Goal: Transaction & Acquisition: Purchase product/service

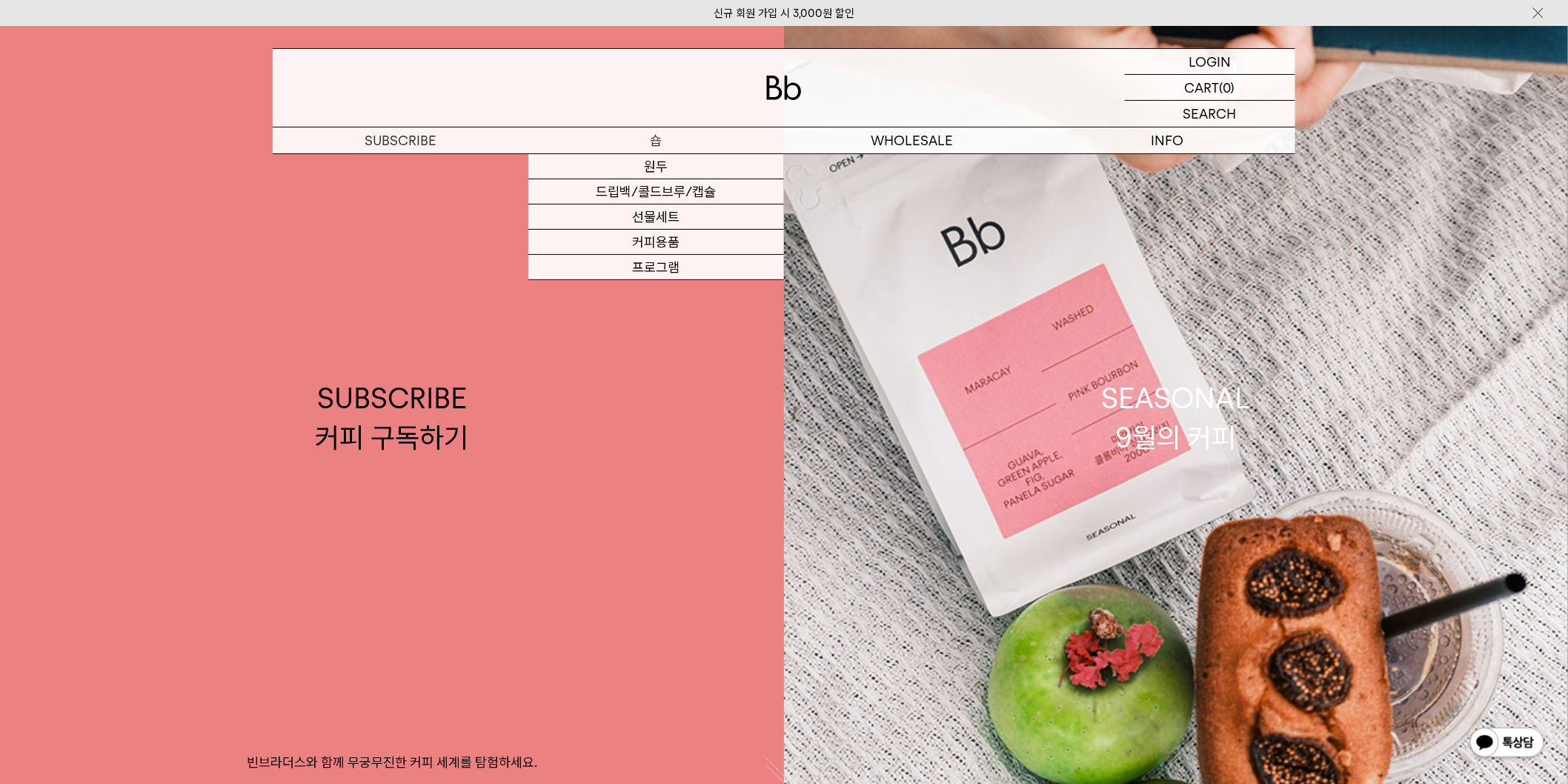
click at [665, 142] on p "숍" at bounding box center [657, 141] width 256 height 26
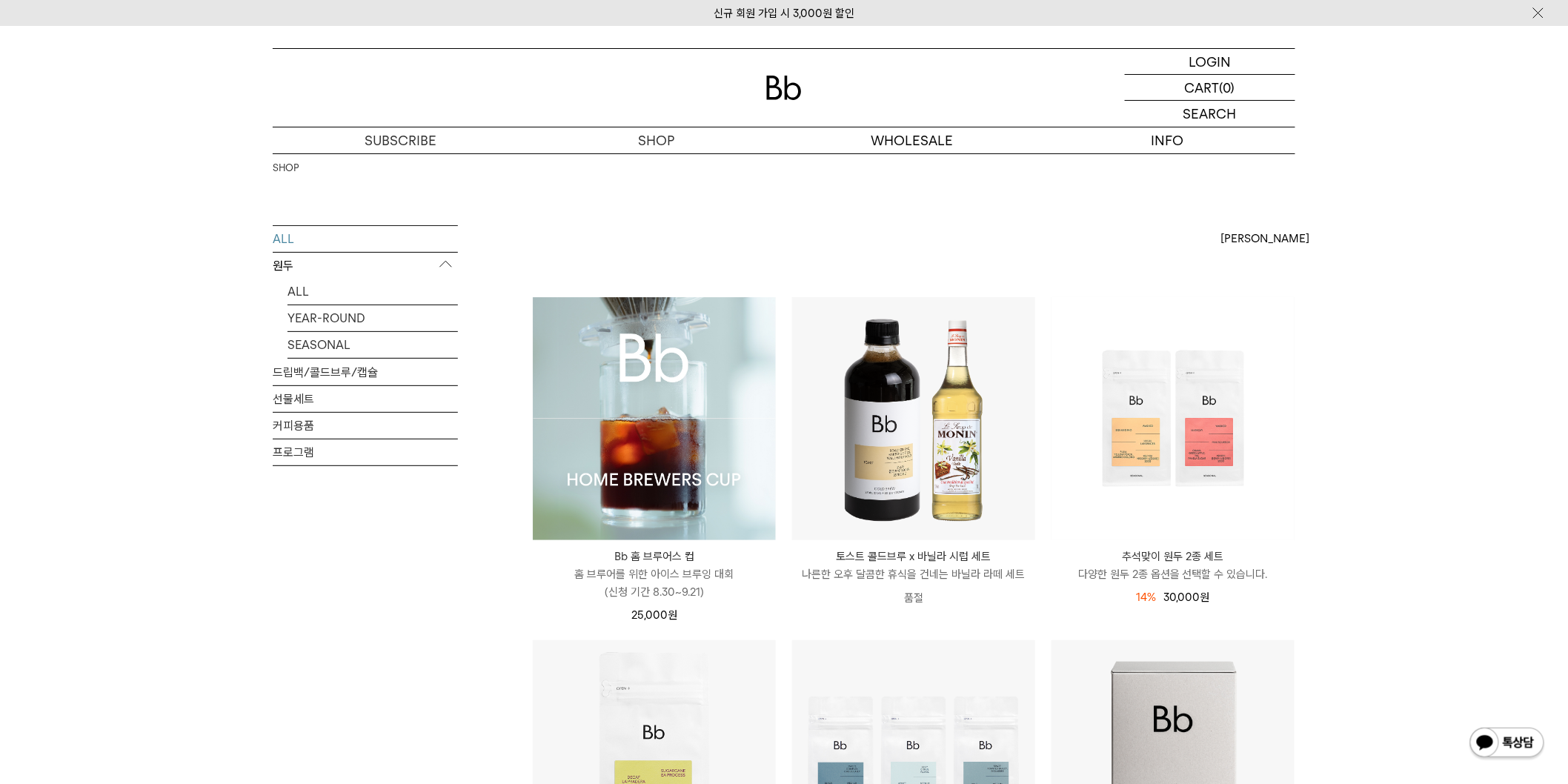
click at [669, 356] on img at bounding box center [654, 418] width 243 height 243
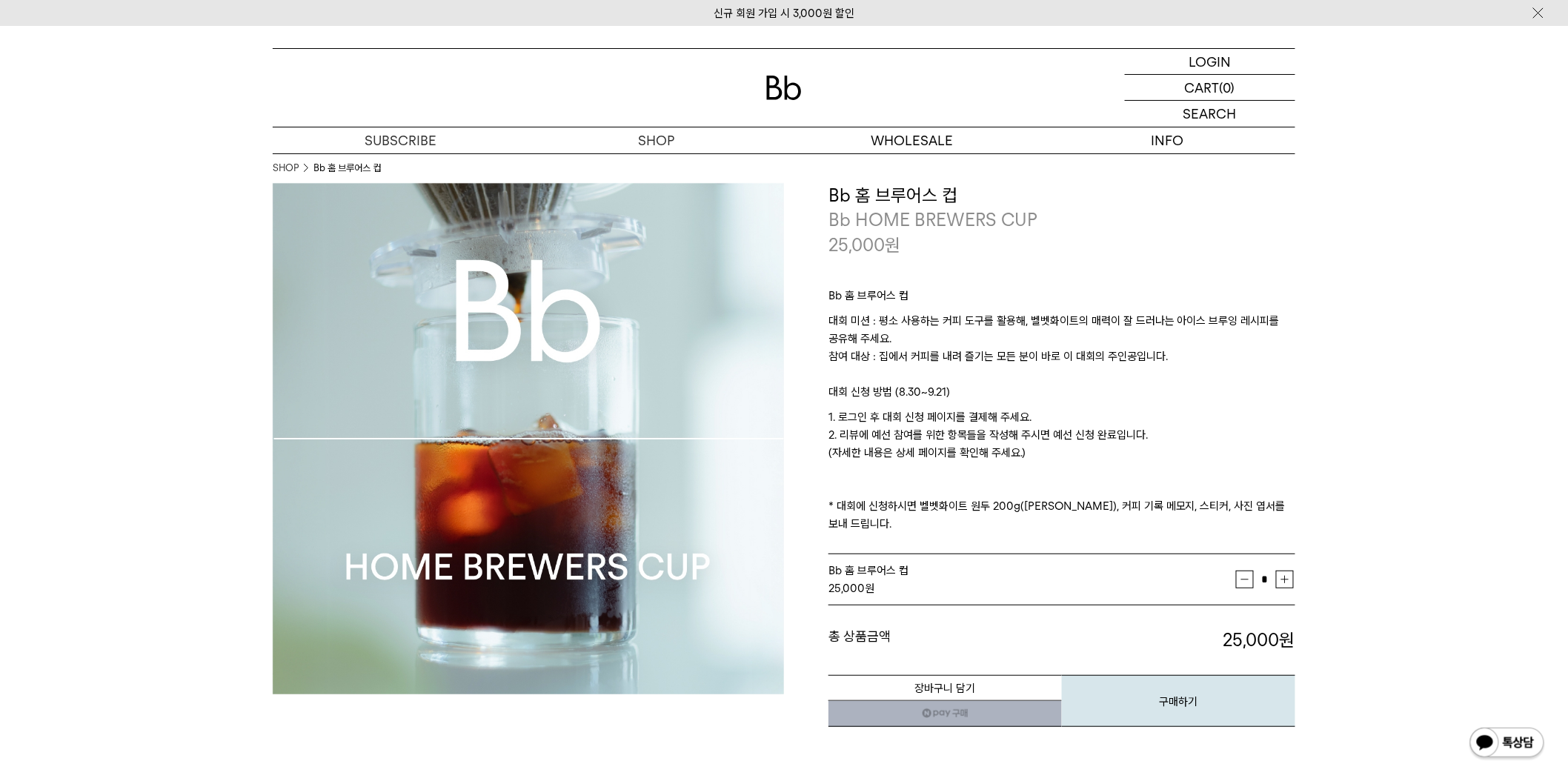
click at [873, 299] on p "Bb 홈 브루어스 컵" at bounding box center [1062, 299] width 467 height 25
click at [1010, 328] on p "대회 미션 : 평소 사용하는 커피 도구를 활용해, 벨벳화이트의 매력이 잘 드러나는 아이스 브루잉 레시피를 공유해 주세요. 참여 대상 : 집에서…" at bounding box center [1062, 347] width 467 height 71
drag, startPoint x: 1121, startPoint y: 249, endPoint x: 987, endPoint y: 296, distance: 142.0
click at [1121, 248] on div "25,000 원" at bounding box center [1062, 244] width 467 height 25
drag, startPoint x: 1008, startPoint y: 304, endPoint x: 1223, endPoint y: 355, distance: 221.0
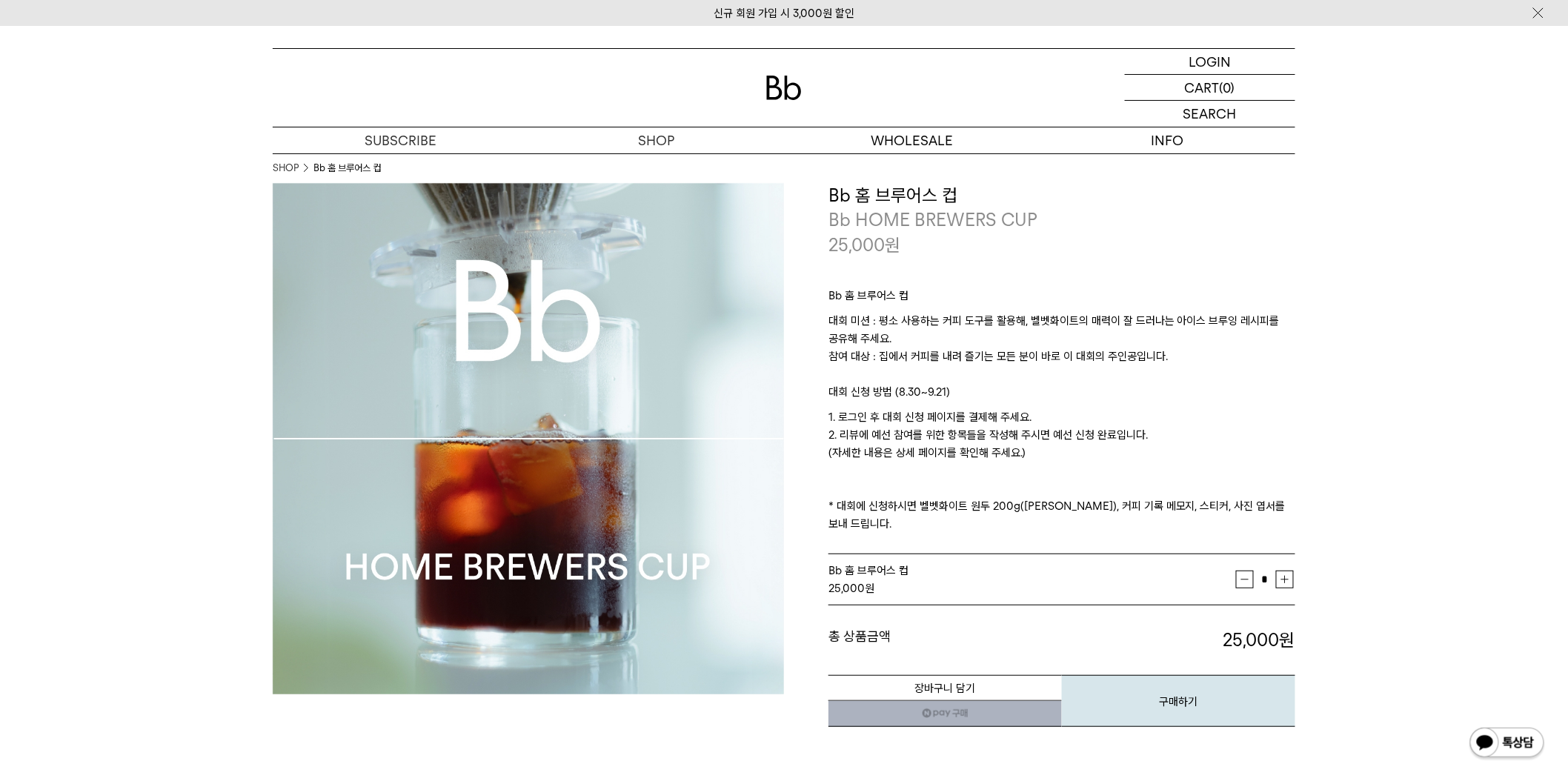
click at [1201, 349] on div "Bb 홈 브루어스 컵 대회 미션 : 평소 사용하는 커피 도구를 활용해, 벨벳화이트의 매력이 잘 드러나는 아이스 브루잉 레시피를 공유해 주세요.…" at bounding box center [1062, 406] width 467 height 298
click at [1285, 364] on p "대회 미션 : 평소 사용하는 커피 도구를 활용해, 벨벳화이트의 매력이 잘 드러나는 아이스 브루잉 레시피를 공유해 주세요. 참여 대상 : 집에서…" at bounding box center [1062, 347] width 467 height 71
drag, startPoint x: 830, startPoint y: 185, endPoint x: 1040, endPoint y: 194, distance: 210.2
click at [1040, 194] on h3 "Bb 홈 브루어스 컵" at bounding box center [1062, 195] width 467 height 25
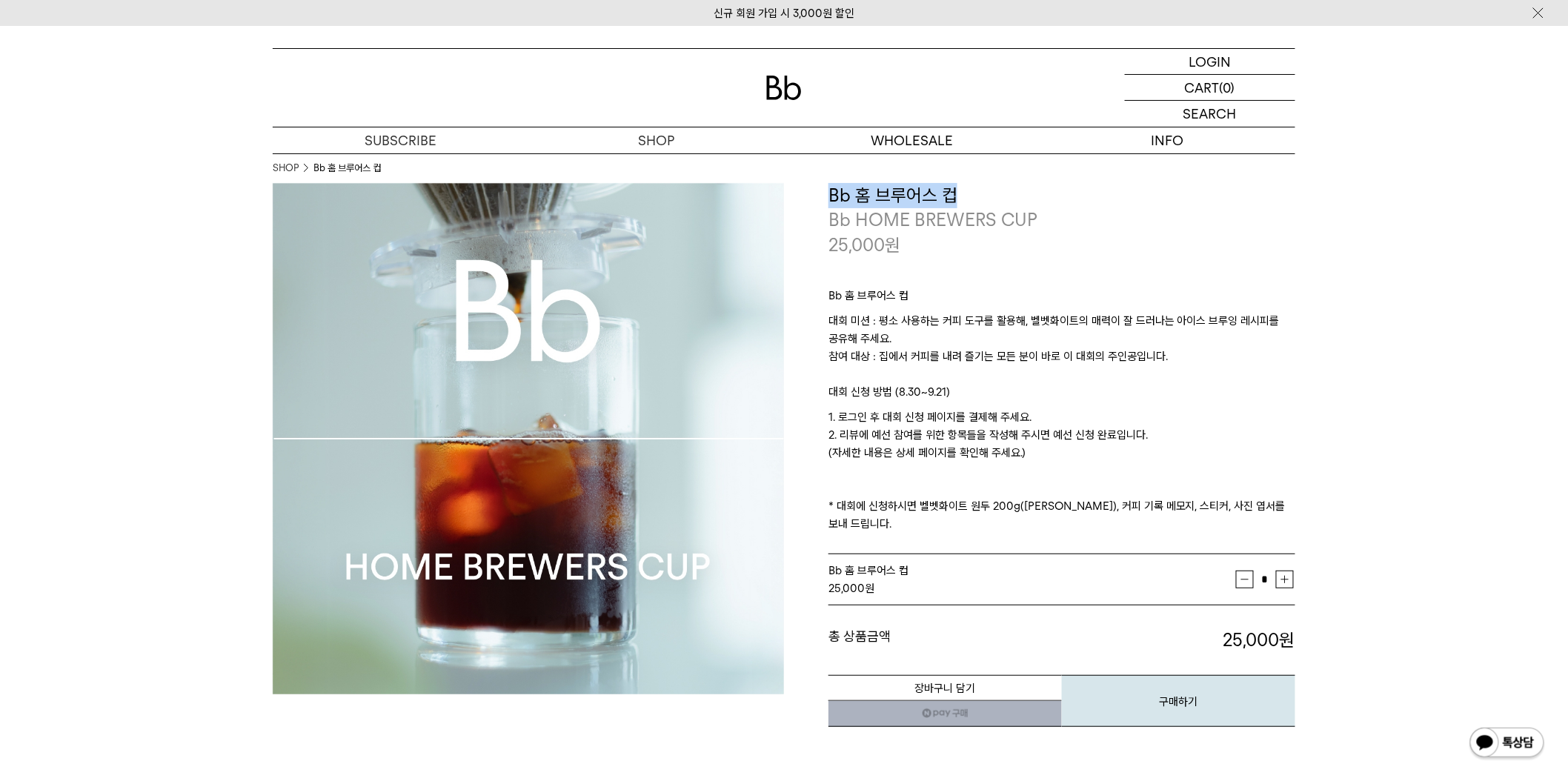
copy h3 "Bb 홈 브루어스 컵"
click at [1088, 360] on p "대회 미션 : 평소 사용하는 커피 도구를 활용해, 벨벳화이트의 매력이 잘 드러나는 아이스 브루잉 레시피를 공유해 주세요. 참여 대상 : 집에서…" at bounding box center [1062, 347] width 467 height 71
click at [972, 424] on p "1. 로그인 후 대회 신청 페이지를 결제해 주세요. 2. 리뷰에 예선 참여를 위한 항목들을 작성해 주시면 예선 신청 완료입니다. (자세한 내용…" at bounding box center [1062, 470] width 467 height 124
click at [1013, 428] on p "1. 로그인 후 대회 신청 페이지를 결제해 주세요. 2. 리뷰에 예선 참여를 위한 항목들을 작성해 주시면 예선 신청 완료입니다. (자세한 내용…" at bounding box center [1062, 470] width 467 height 124
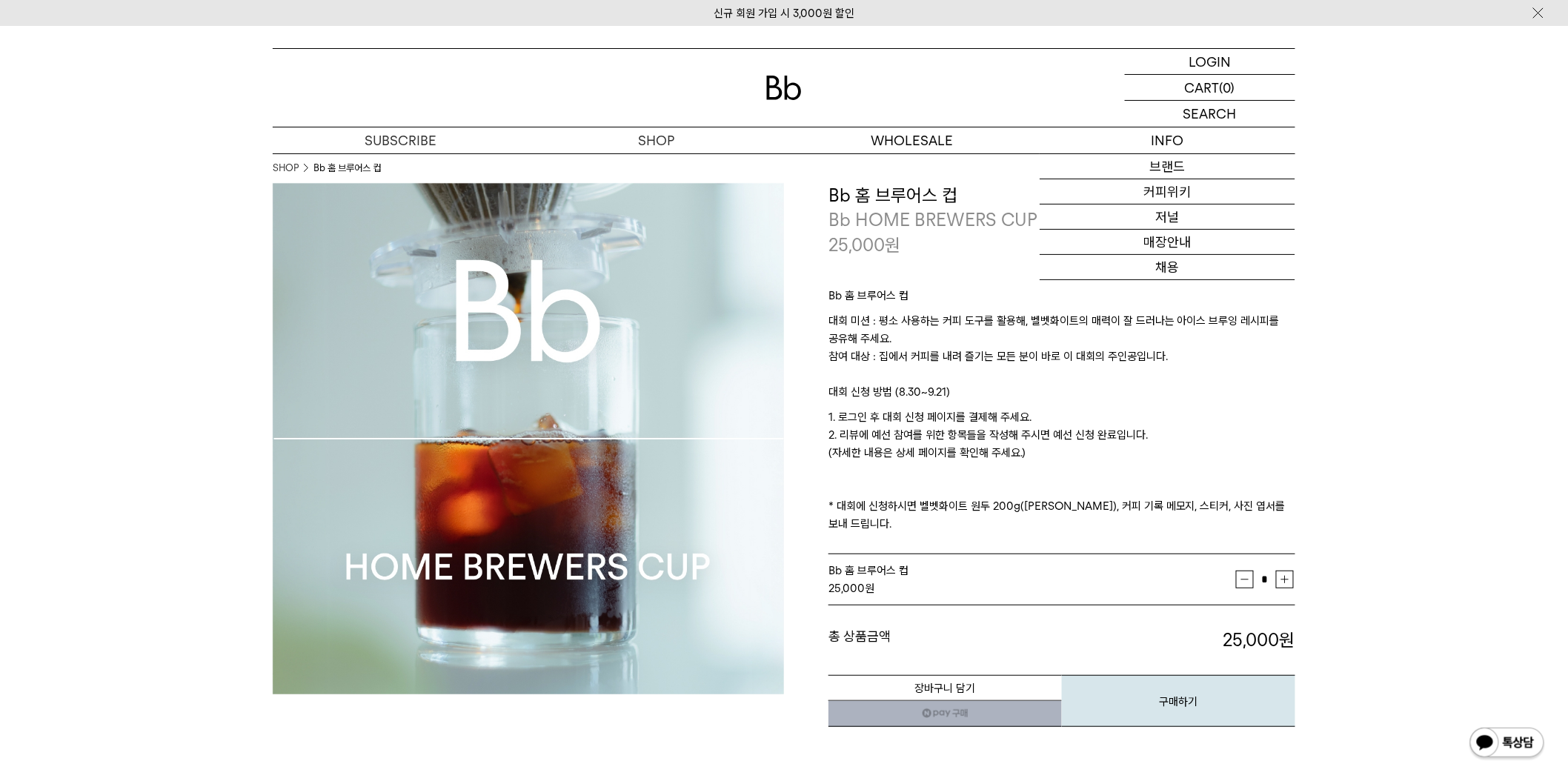
click at [282, 321] on img at bounding box center [528, 439] width 511 height 511
click at [1000, 451] on p "1. 로그인 후 대회 신청 페이지를 결제해 주세요. 2. 리뷰에 예선 참여를 위한 항목들을 작성해 주시면 예선 신청 완료입니다. (자세한 내용…" at bounding box center [1062, 470] width 467 height 124
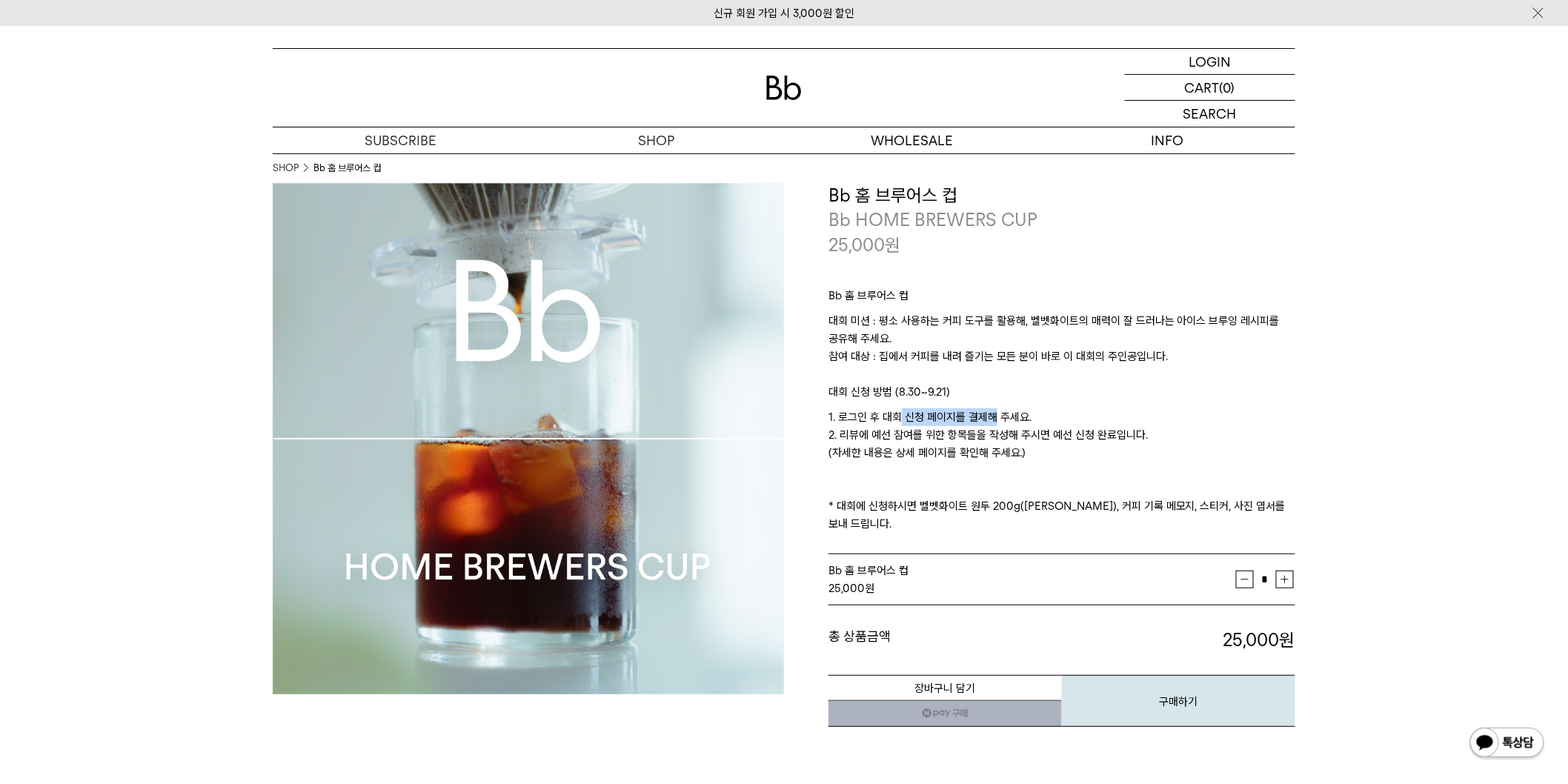
drag, startPoint x: 900, startPoint y: 417, endPoint x: 1110, endPoint y: 450, distance: 212.6
click at [1108, 450] on p "1. 로그인 후 대회 신청 페이지를 결제해 주세요. 2. 리뷰에 예선 참여를 위한 항목들을 작성해 주시면 예선 신청 완료입니다. (자세한 내용…" at bounding box center [1062, 470] width 467 height 124
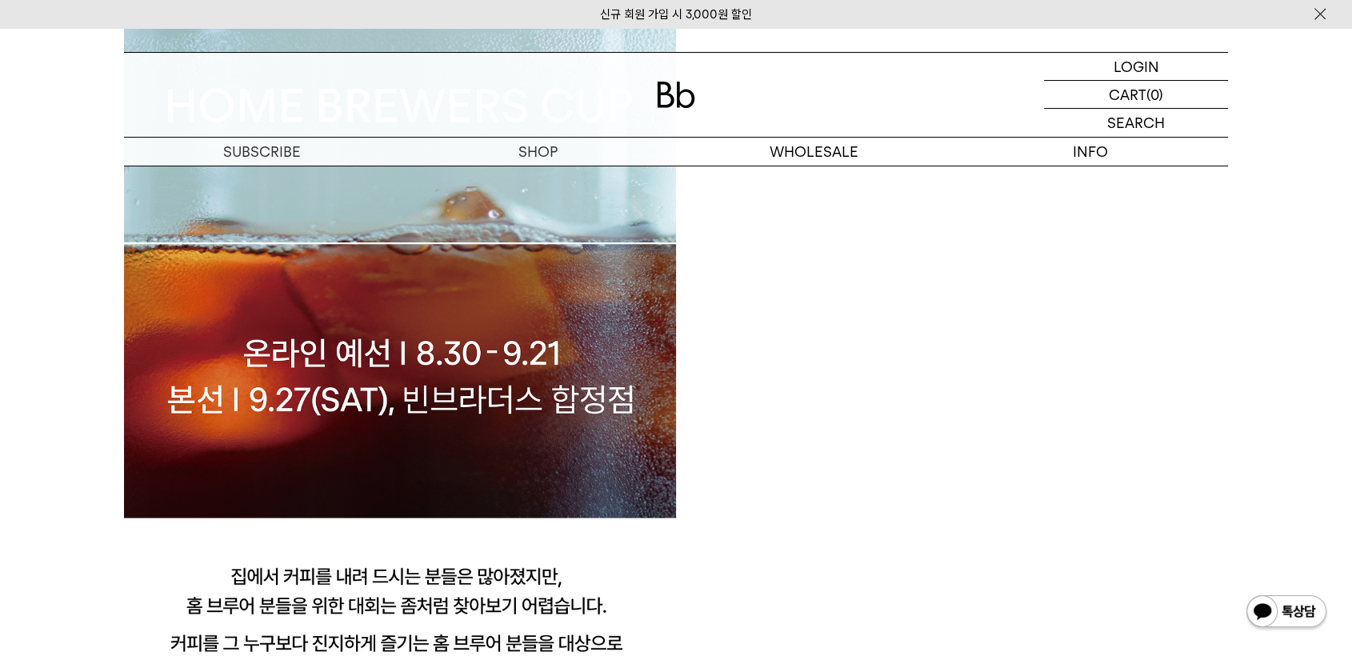
scroll to position [1422, 0]
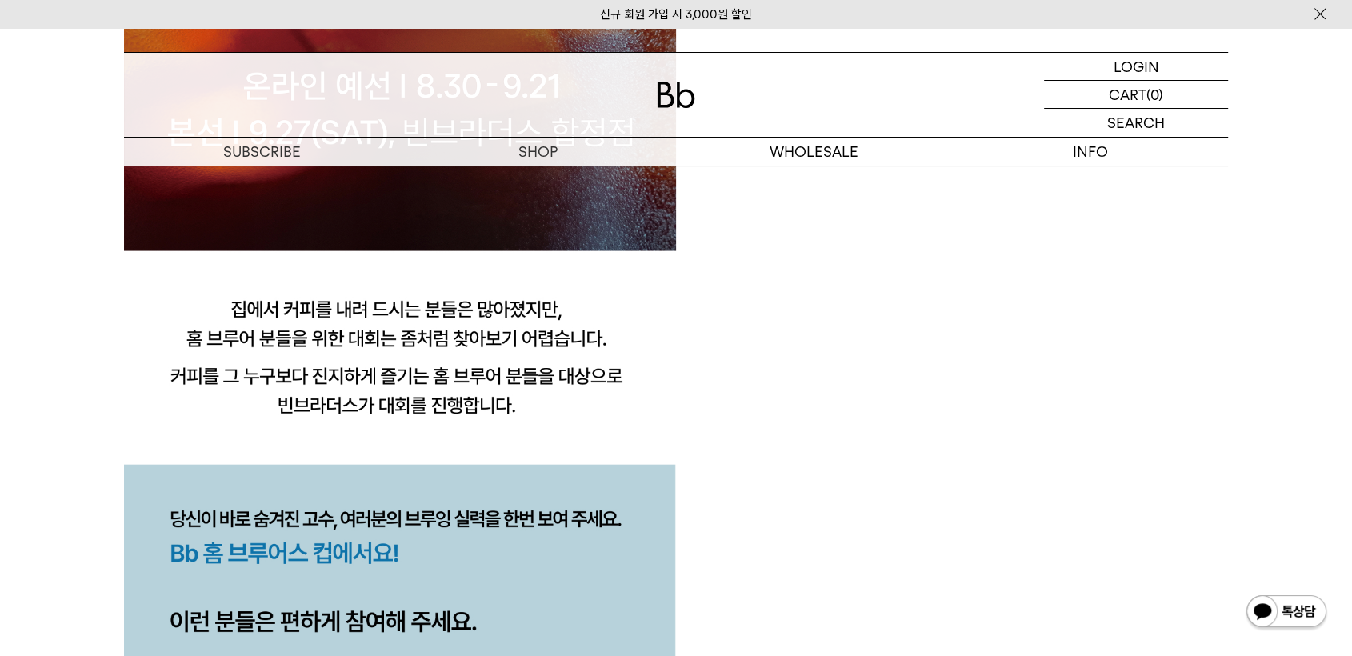
drag, startPoint x: 925, startPoint y: 387, endPoint x: 863, endPoint y: 388, distance: 61.6
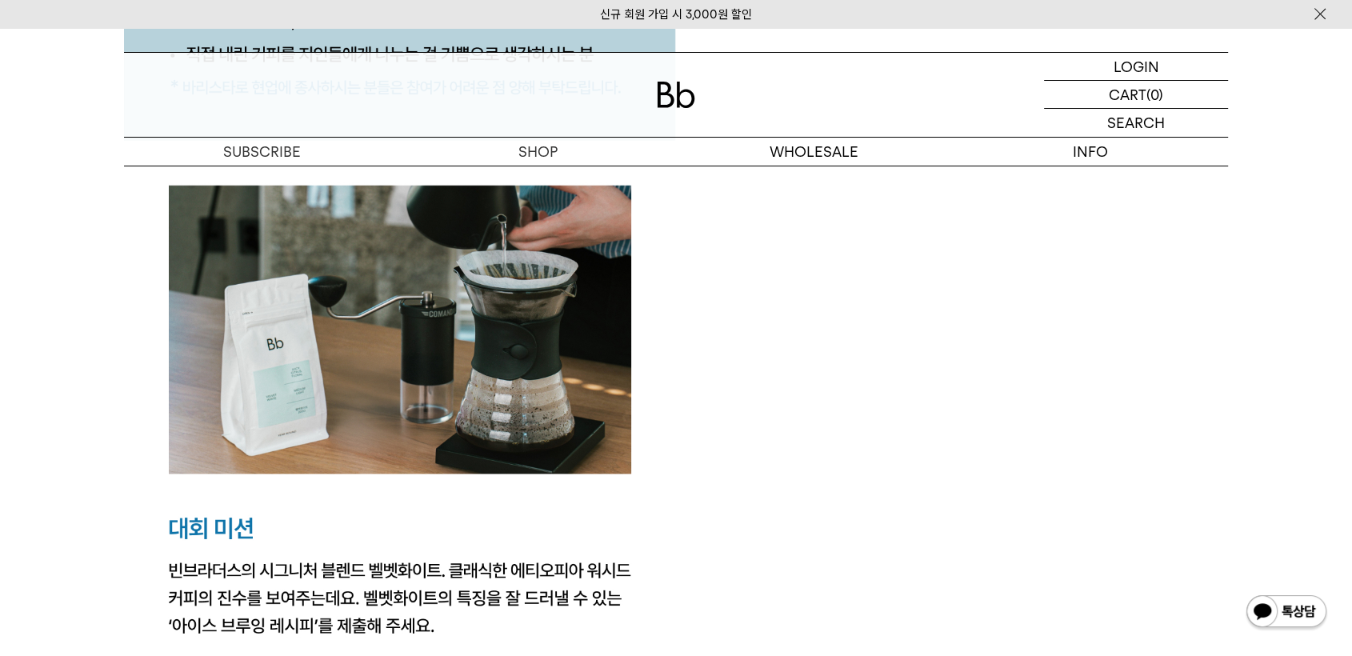
scroll to position [2578, 0]
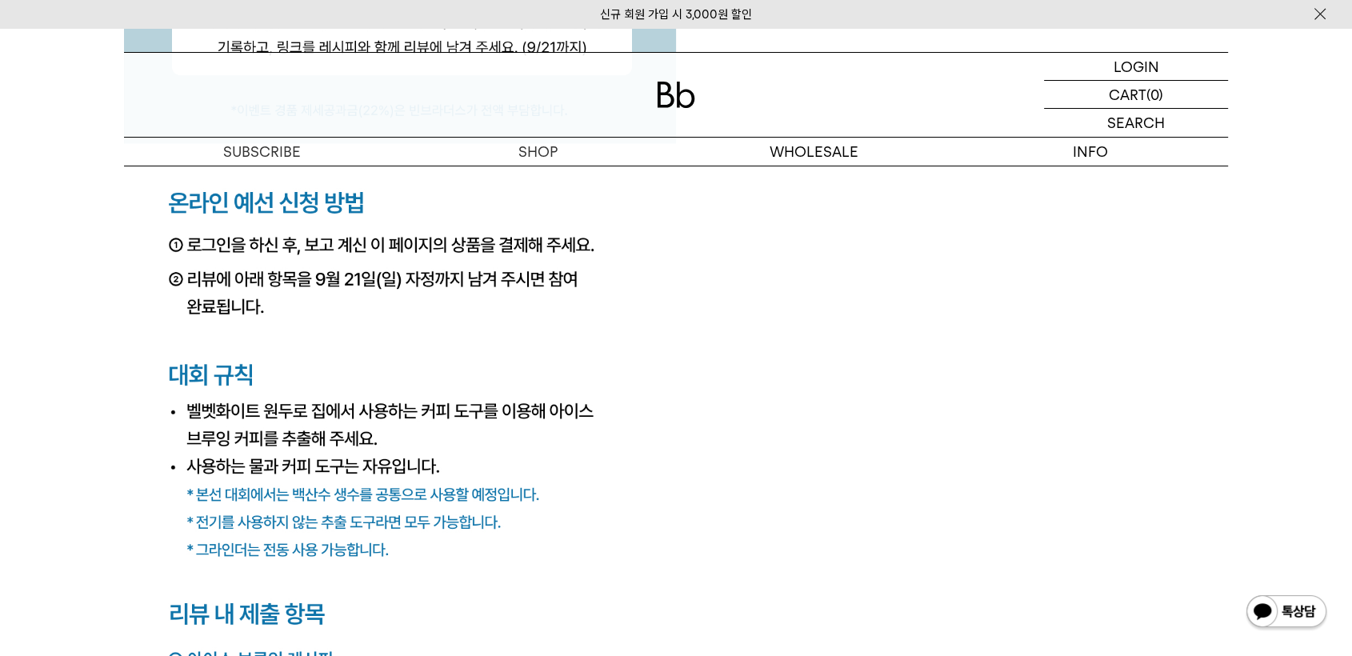
scroll to position [6402, 0]
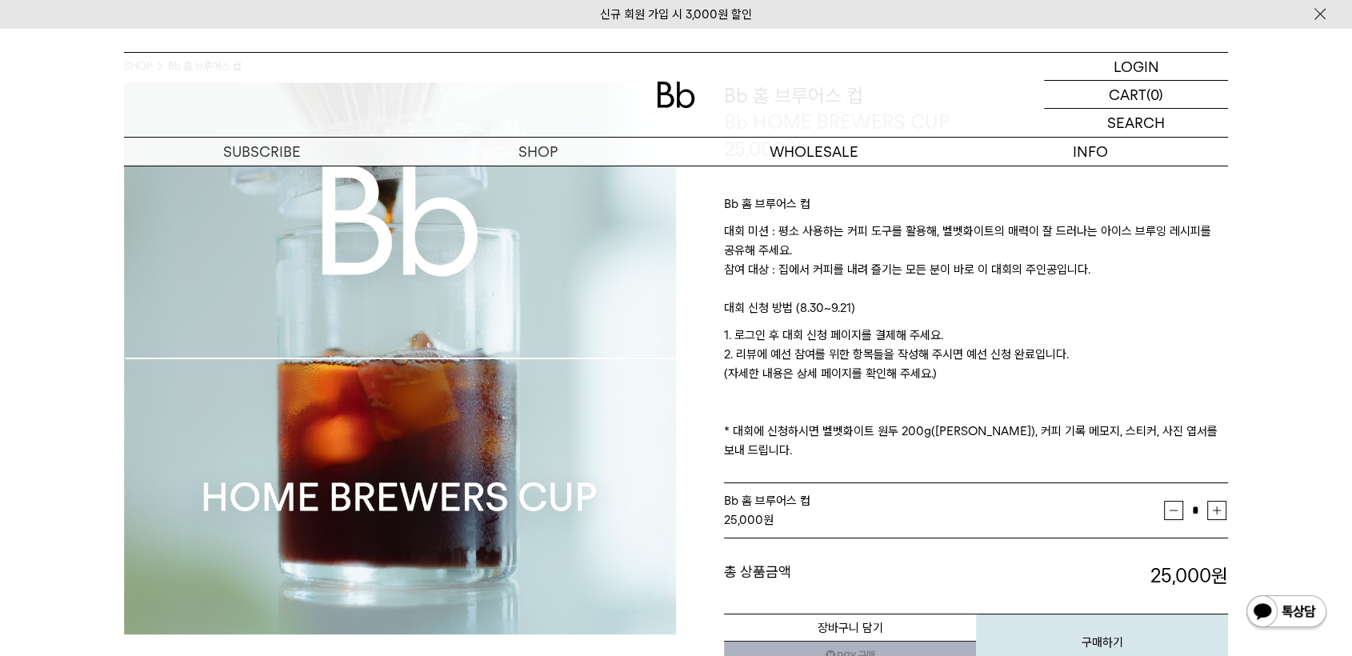
scroll to position [266, 0]
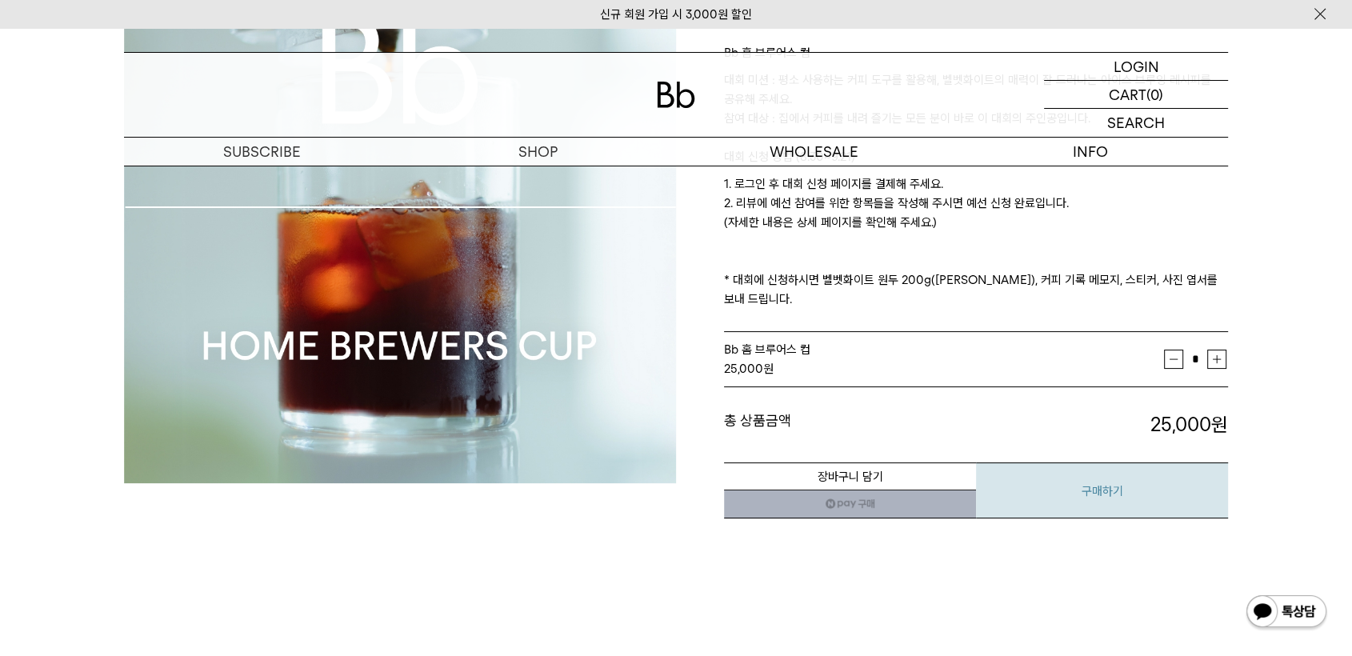
click at [1077, 475] on button "구매하기" at bounding box center [1102, 491] width 252 height 56
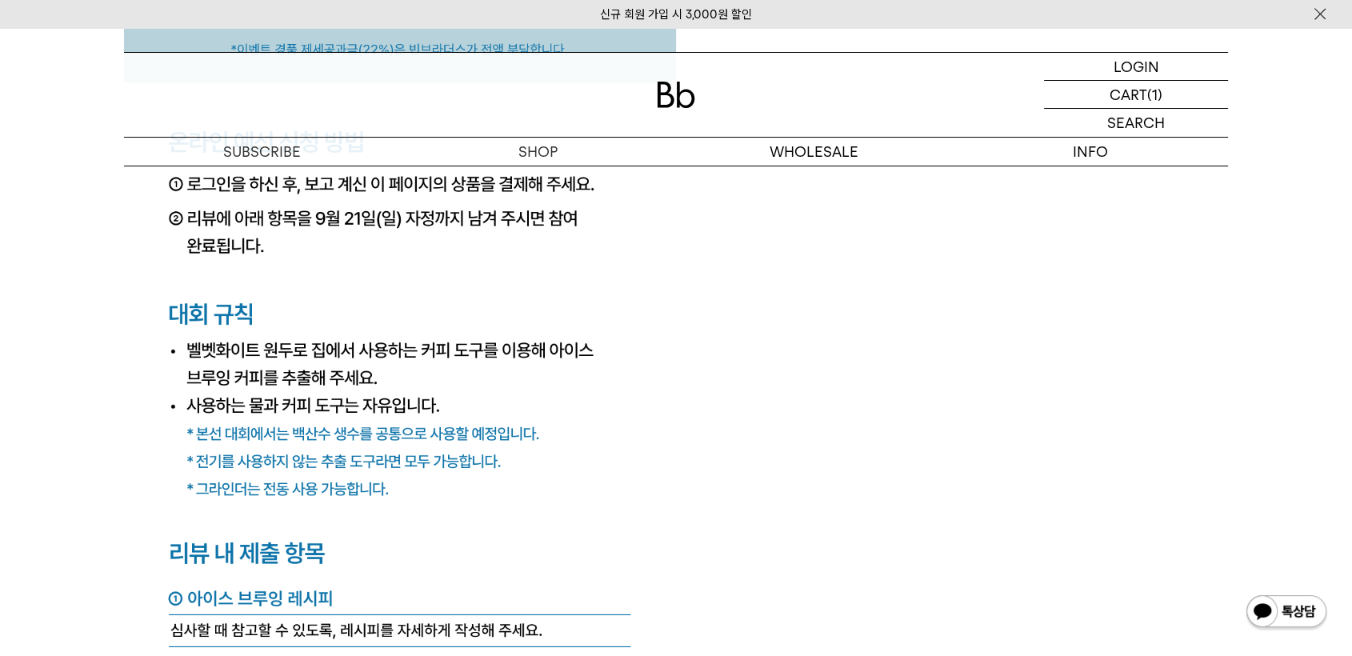
scroll to position [6374, 0]
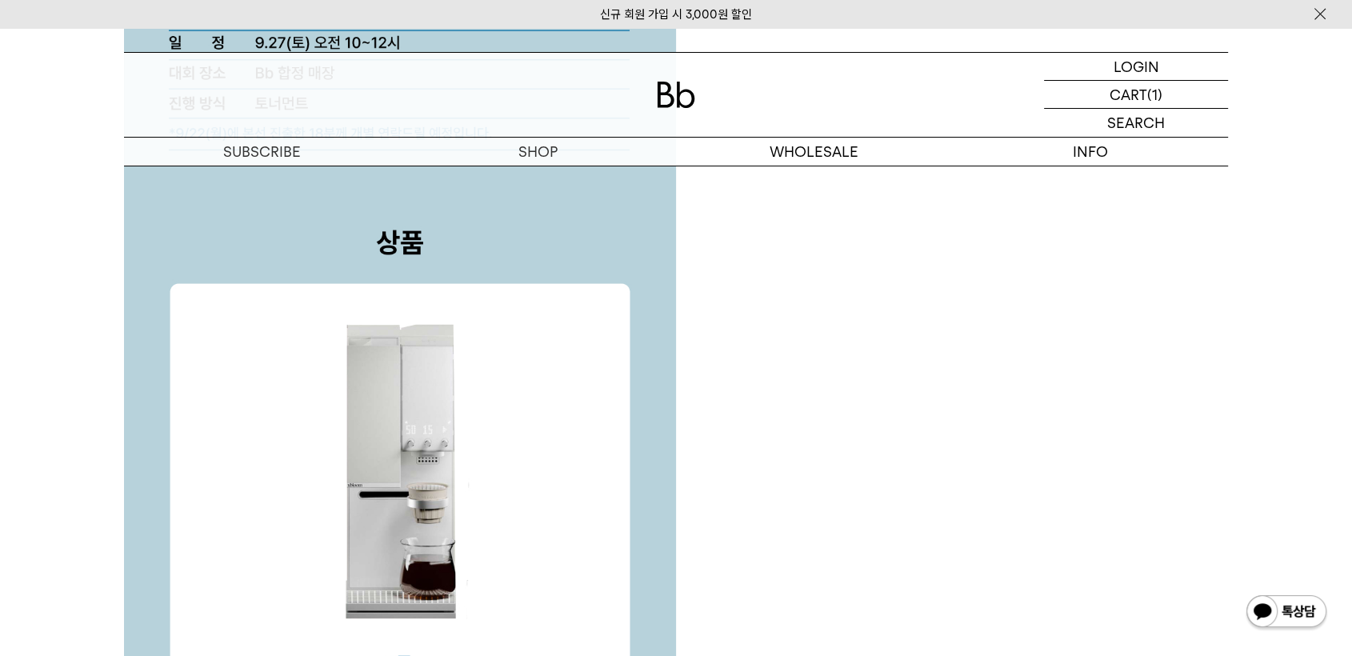
scroll to position [0, 0]
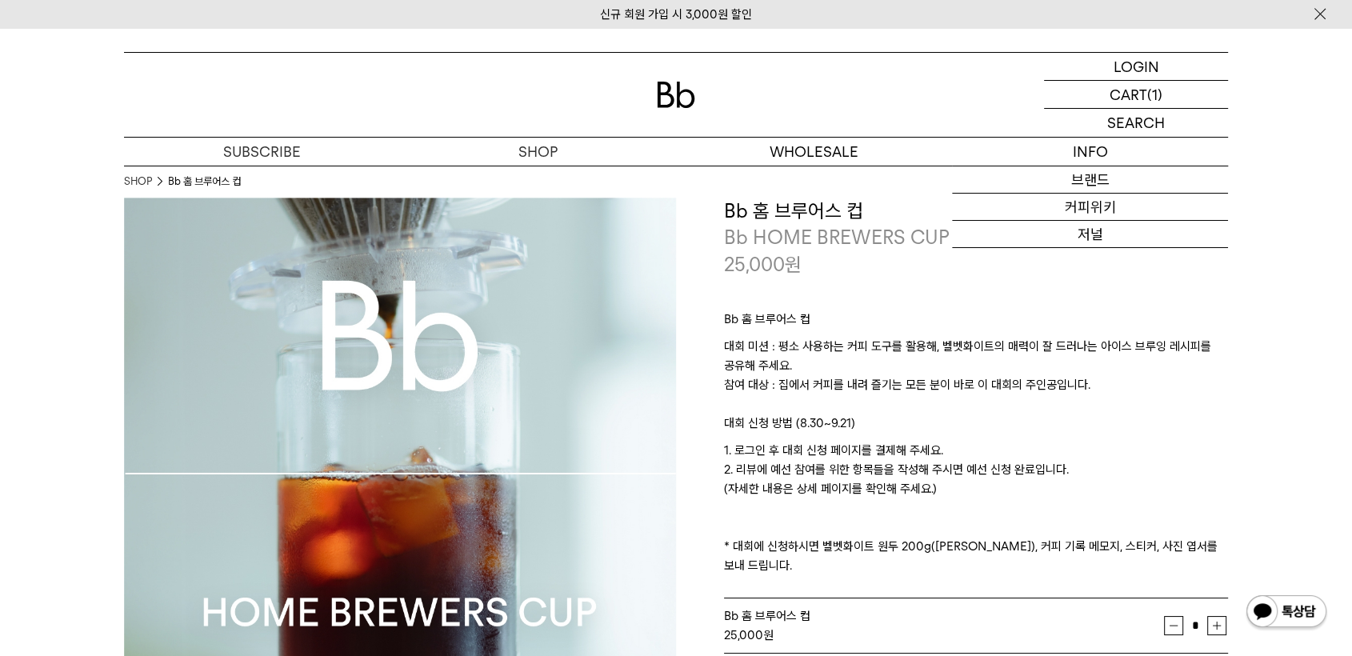
click at [787, 221] on h3 "Bb 홈 브루어스 컵" at bounding box center [976, 211] width 504 height 27
click at [799, 208] on h3 "Bb 홈 브루어스 컵" at bounding box center [976, 211] width 504 height 27
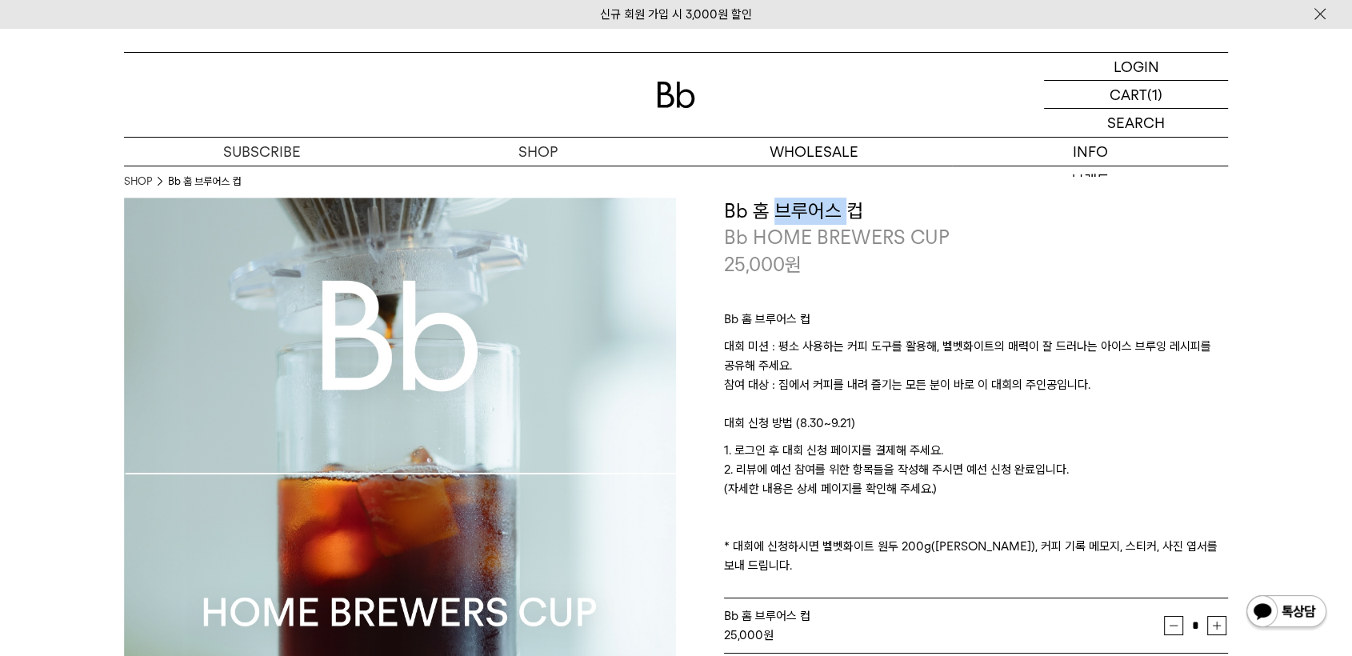
click at [799, 208] on h3 "Bb 홈 브루어스 컵" at bounding box center [976, 211] width 504 height 27
copy div "Bb 홈 브루어스 컵"
click at [1074, 278] on div "Bb 홈 브루어스 컵 대회 미션 : 평소 사용하는 커피 도구를 활용해, 벨벳화이트의 매력이 잘 드러나는 아이스 브루잉 레시피를 공유해 주세요.…" at bounding box center [976, 439] width 504 height 322
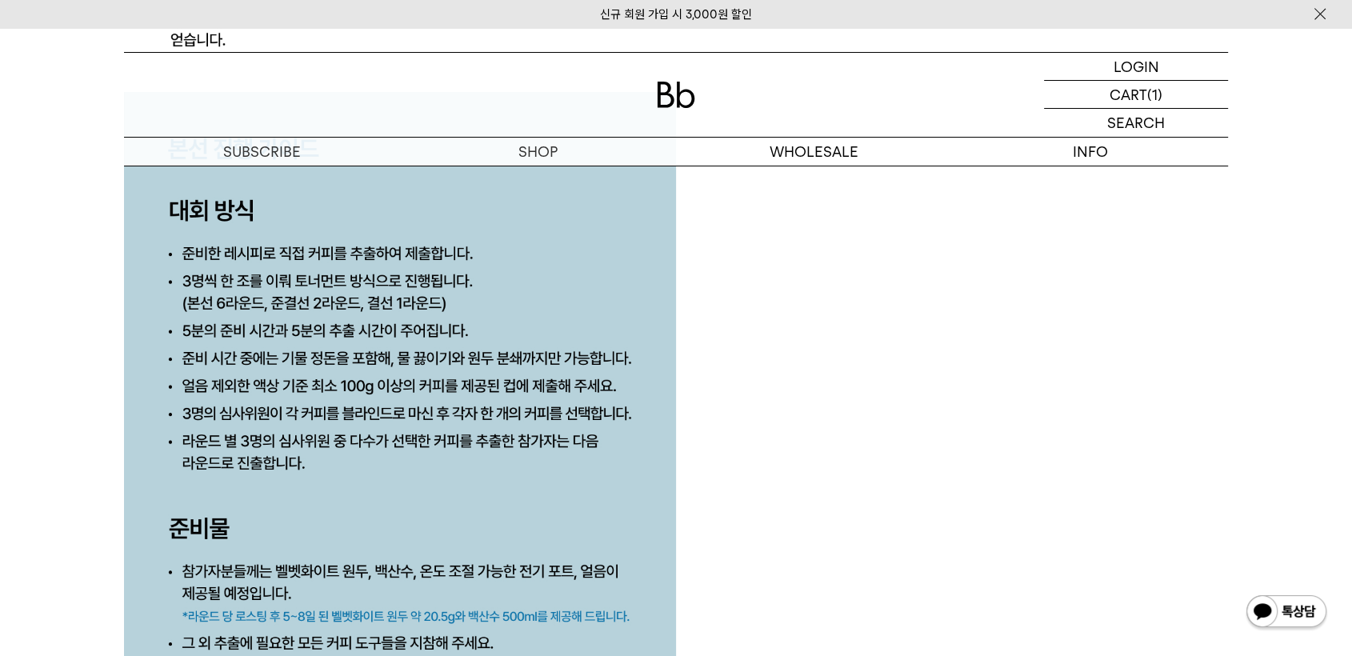
scroll to position [7753, 0]
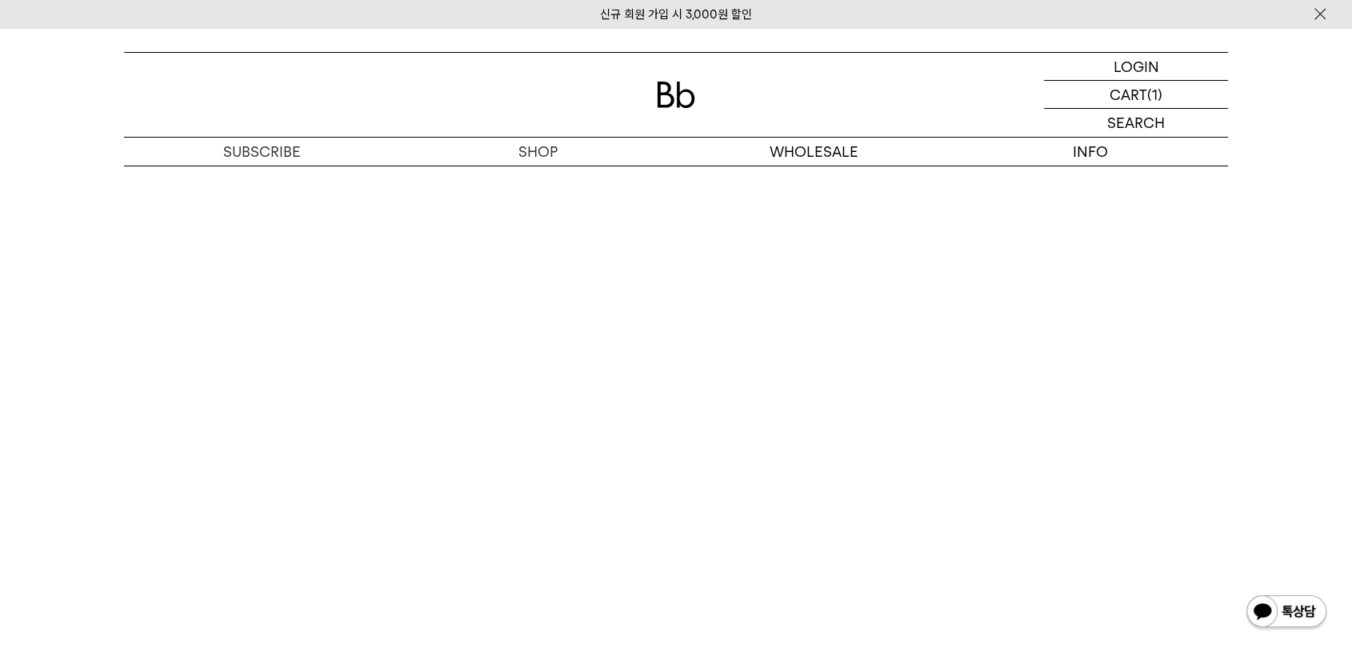
scroll to position [8642, 0]
